Goal: Information Seeking & Learning: Learn about a topic

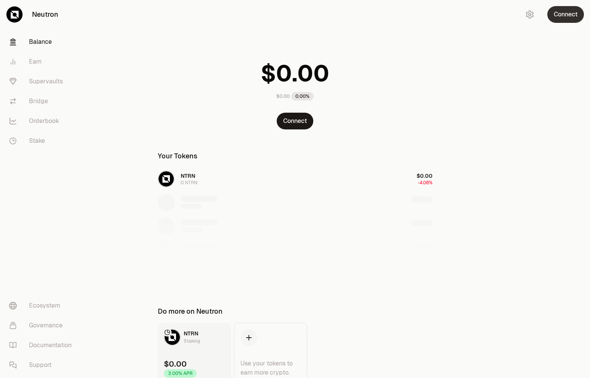
click at [561, 13] on button "Connect" at bounding box center [565, 14] width 37 height 17
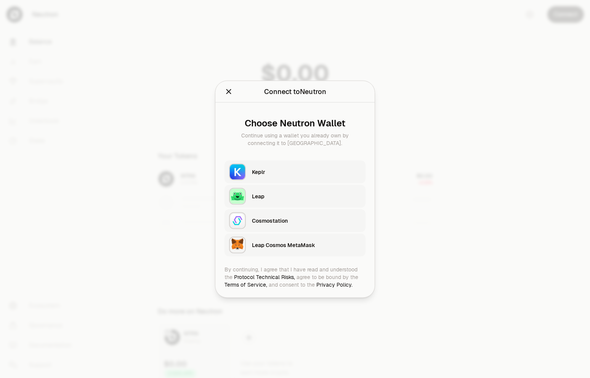
click at [284, 175] on div "Keplr" at bounding box center [306, 172] width 109 height 8
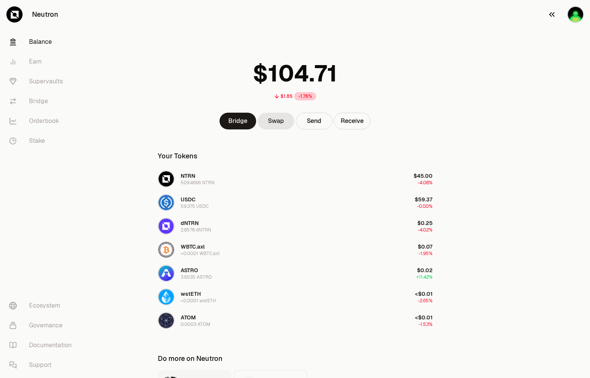
click at [575, 19] on img "button" at bounding box center [575, 14] width 17 height 17
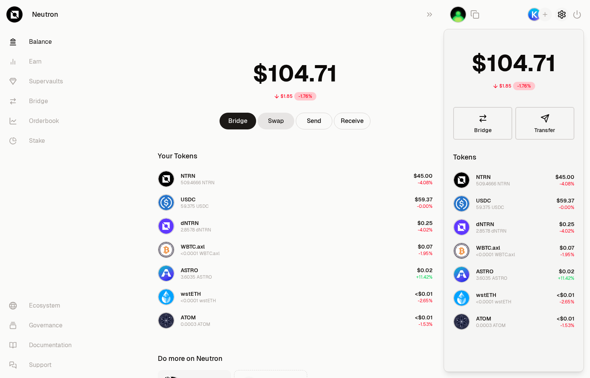
click at [557, 17] on button "button" at bounding box center [562, 15] width 14 height 14
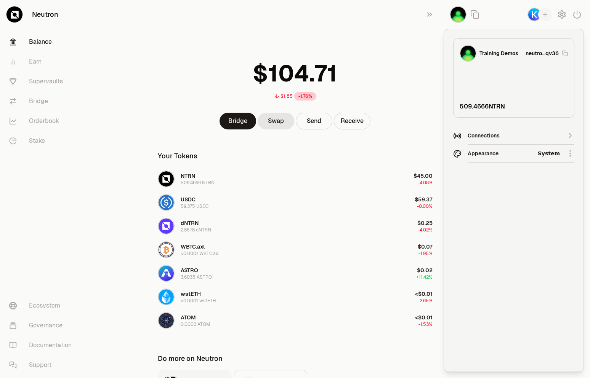
click at [524, 151] on html "Neutron Balance Earn Supervaults Bridge Orderbook Stake Ecosystem Governance Do…" at bounding box center [295, 231] width 590 height 462
click at [524, 193] on div "Dark" at bounding box center [537, 188] width 69 height 15
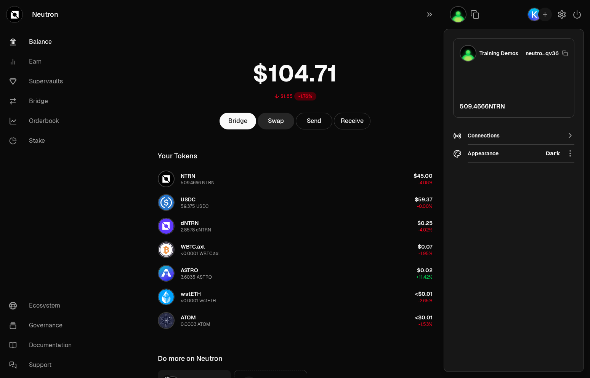
click at [389, 43] on div "$1.85 -1.76% Bridge Swap Send Receive Your Tokens NTRN 509.4666 NTRN $45.00 -4.…" at bounding box center [295, 215] width 293 height 431
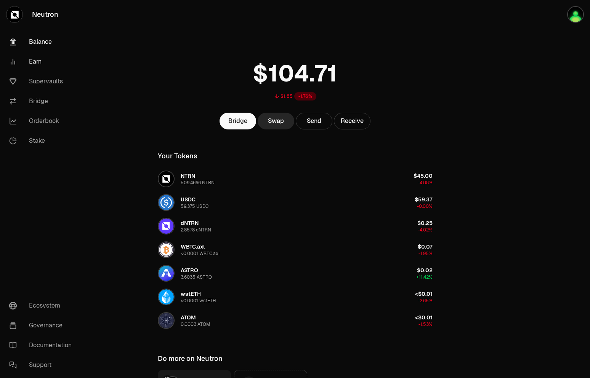
click at [22, 56] on link "Earn" at bounding box center [42, 62] width 79 height 20
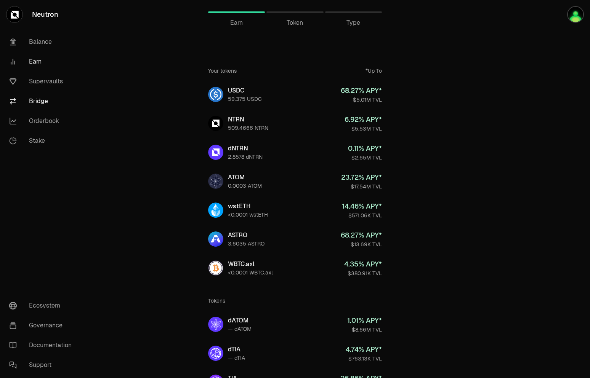
click at [32, 103] on link "Bridge" at bounding box center [42, 101] width 79 height 20
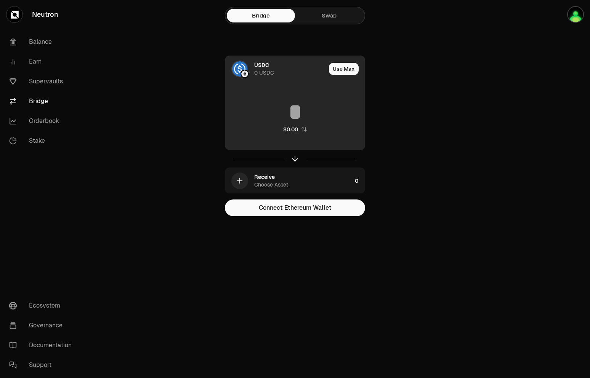
click at [289, 69] on div "USDC 0 USDC" at bounding box center [290, 68] width 72 height 15
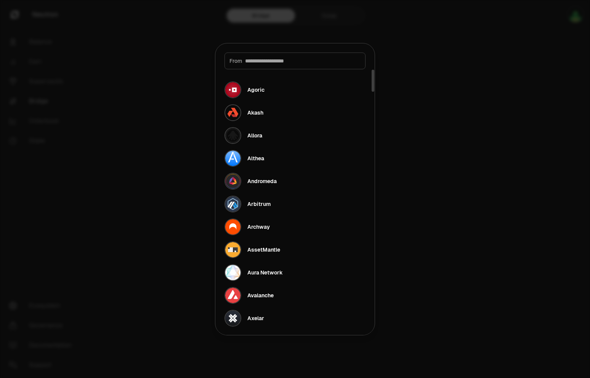
click at [486, 95] on div at bounding box center [295, 189] width 590 height 378
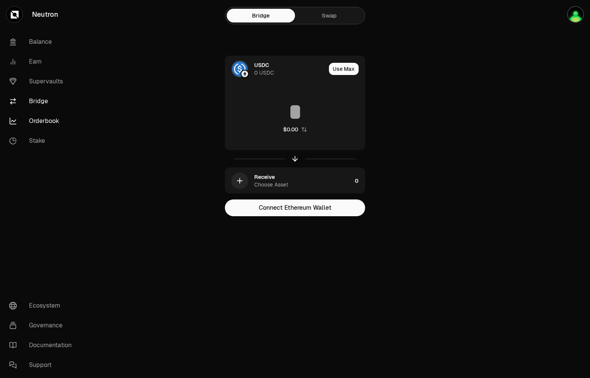
click at [39, 121] on link "Orderbook" at bounding box center [42, 121] width 79 height 20
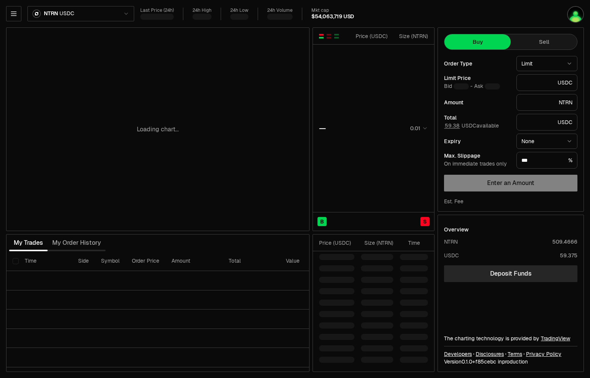
type input "********"
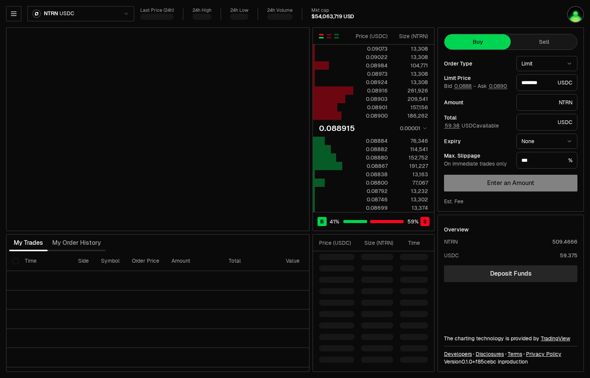
click at [115, 13] on html "Neutron Balance Earn Supervaults Bridge Orderbook Stake Ecosystem Governance Do…" at bounding box center [295, 189] width 590 height 378
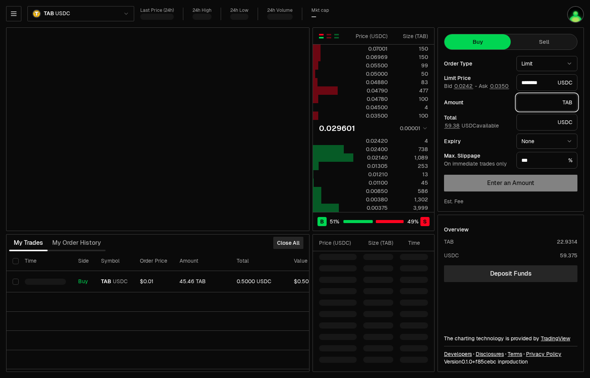
click at [531, 103] on input "text" at bounding box center [540, 103] width 38 height 8
click at [527, 121] on input "text" at bounding box center [537, 123] width 33 height 8
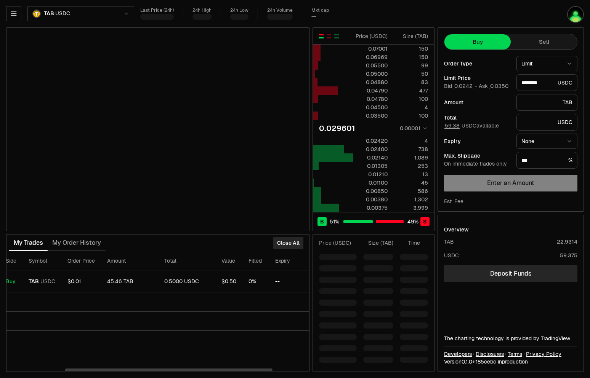
scroll to position [0, 98]
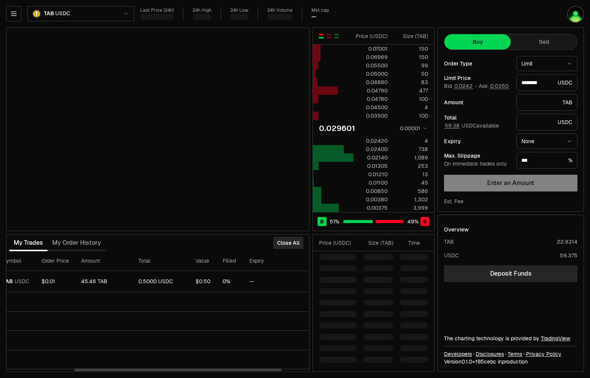
drag, startPoint x: 169, startPoint y: 371, endPoint x: 236, endPoint y: 363, distance: 67.9
click at [236, 369] on div at bounding box center [177, 370] width 207 height 3
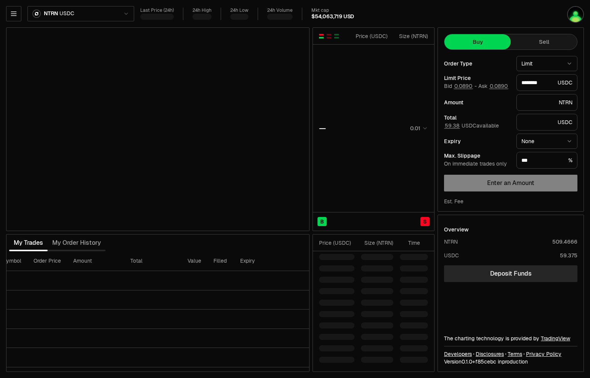
type input "********"
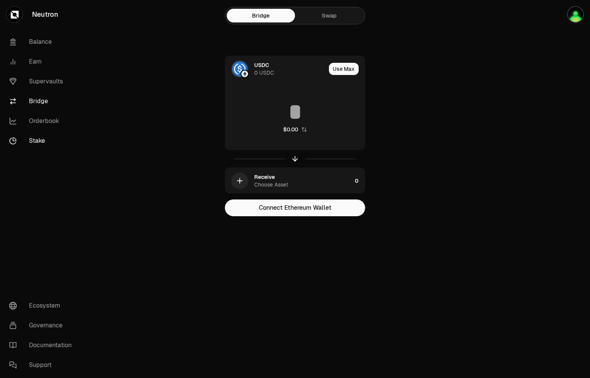
click at [42, 139] on link "Stake" at bounding box center [42, 141] width 79 height 20
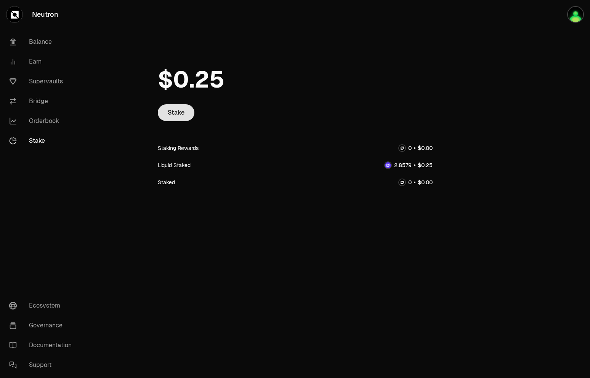
click at [177, 120] on link "Stake" at bounding box center [176, 112] width 37 height 17
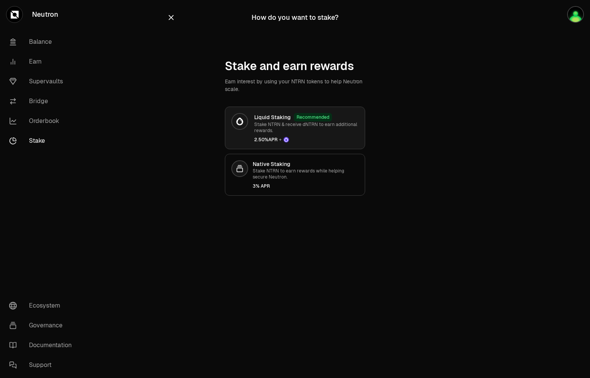
click at [265, 134] on div "Liquid Staking Recommended Stake NTRN & receive dNTRN to earn additional reward…" at bounding box center [306, 128] width 104 height 30
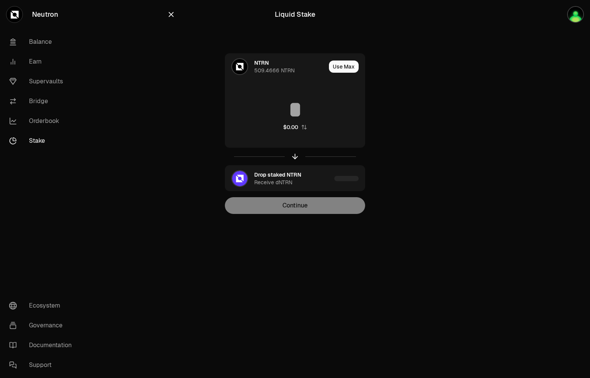
click at [171, 17] on icon "button" at bounding box center [171, 14] width 8 height 8
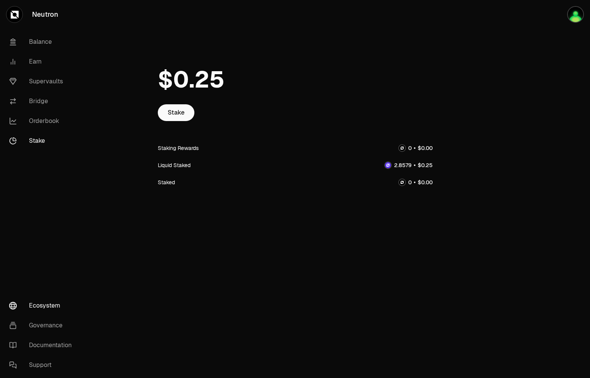
click at [38, 306] on link "Ecosystem" at bounding box center [42, 306] width 79 height 20
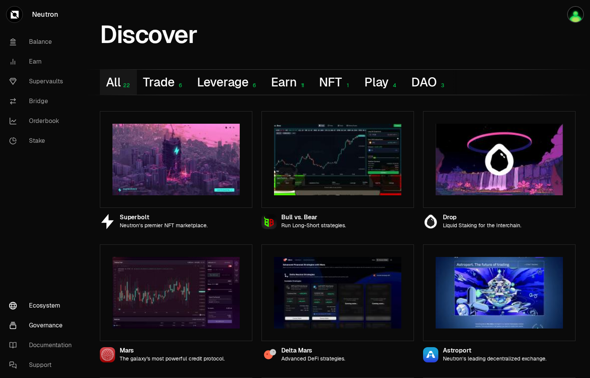
click at [47, 329] on link "Governance" at bounding box center [42, 326] width 79 height 20
click at [65, 345] on link "Documentation" at bounding box center [42, 346] width 79 height 20
click at [48, 79] on link "Supervaults" at bounding box center [42, 82] width 79 height 20
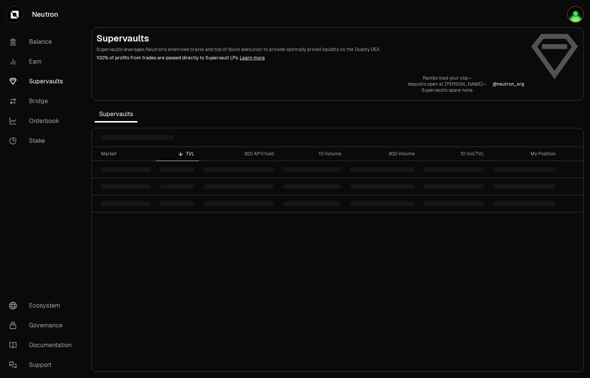
click at [267, 260] on div "Market TVL 30D APY/hold 1D Volume 30D Volume 1D Vol/TVL My Position" at bounding box center [338, 259] width 492 height 225
click at [191, 168] on table "Market TVL 30D APY/hold 1D Volume 30D Volume 1D Vol/TVL My Position" at bounding box center [338, 180] width 492 height 66
click at [244, 112] on section "Supervaults Supervaults leverages Neutron's enshrined oracle and top of block e…" at bounding box center [337, 189] width 505 height 378
click at [293, 184] on table "Market TVL 30D APY/hold 1D Volume 30D Volume 1D Vol/TVL My Position" at bounding box center [338, 180] width 492 height 66
click at [399, 111] on section "Supervaults Supervaults leverages Neutron's enshrined oracle and top of block e…" at bounding box center [337, 189] width 505 height 378
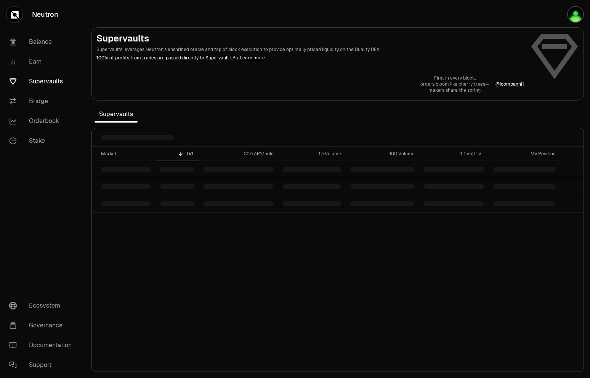
click at [204, 227] on div "Market TVL 30D APY/hold 1D Volume 30D Volume 1D Vol/TVL My Position" at bounding box center [338, 259] width 492 height 225
click at [215, 249] on div "Market TVL 30D APY/hold 1D Volume 30D Volume 1D Vol/TVL My Position" at bounding box center [338, 259] width 492 height 225
click at [535, 55] on div "Supervaults Supervaults leverages Neutron's enshrined oracle and top of block e…" at bounding box center [337, 62] width 483 height 61
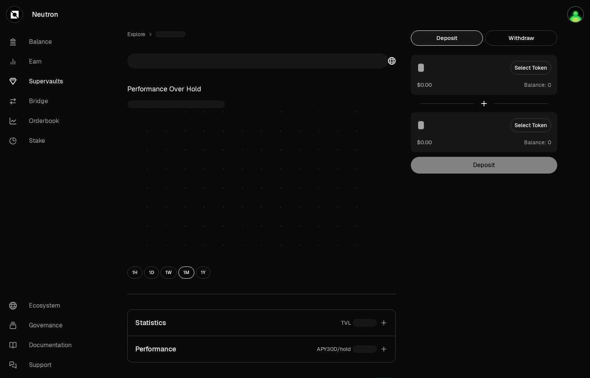
click at [502, 249] on div "Explore Performance Over Hold 1H 1D 1W 1M 1Y Statistics TVL Performance APY30D/…" at bounding box center [337, 248] width 439 height 436
click at [52, 89] on link "Supervaults" at bounding box center [42, 82] width 79 height 20
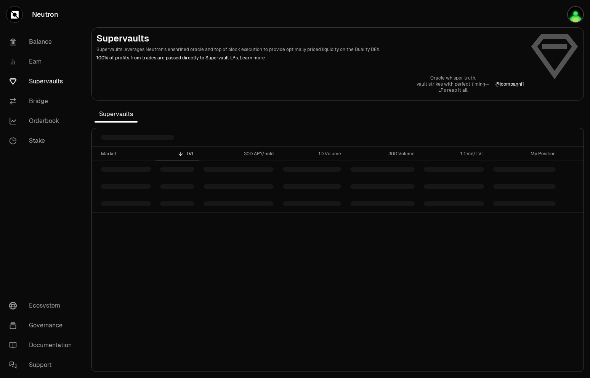
click at [530, 287] on div "Market TVL 30D APY/hold 1D Volume 30D Volume 1D Vol/TVL My Position" at bounding box center [338, 259] width 492 height 225
click at [233, 197] on table "Market TVL 30D APY/hold 1D Volume 30D Volume 1D Vol/TVL My Position" at bounding box center [338, 180] width 492 height 66
click at [563, 310] on div "Market TVL 30D APY/hold 1D Volume 30D Volume 1D Vol/TVL My Position" at bounding box center [338, 259] width 492 height 225
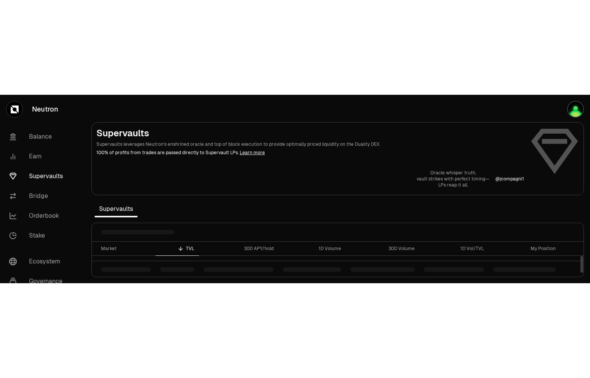
scroll to position [30, 0]
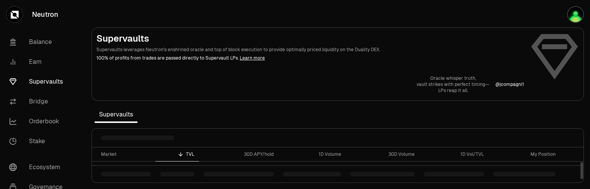
drag, startPoint x: 582, startPoint y: 153, endPoint x: 582, endPoint y: 172, distance: 19.1
click at [582, 172] on div at bounding box center [582, 170] width 3 height 17
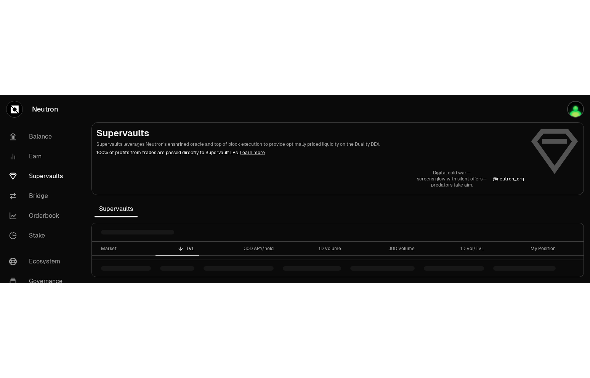
scroll to position [0, 0]
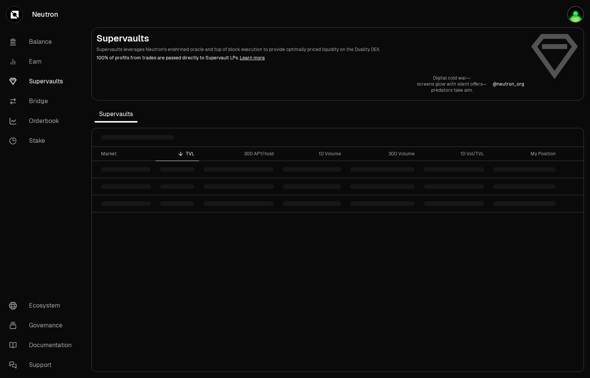
click at [560, 290] on div "Market TVL 30D APY/hold 1D Volume 30D Volume 1D Vol/TVL My Position" at bounding box center [338, 259] width 492 height 225
